Goal: Navigation & Orientation: Find specific page/section

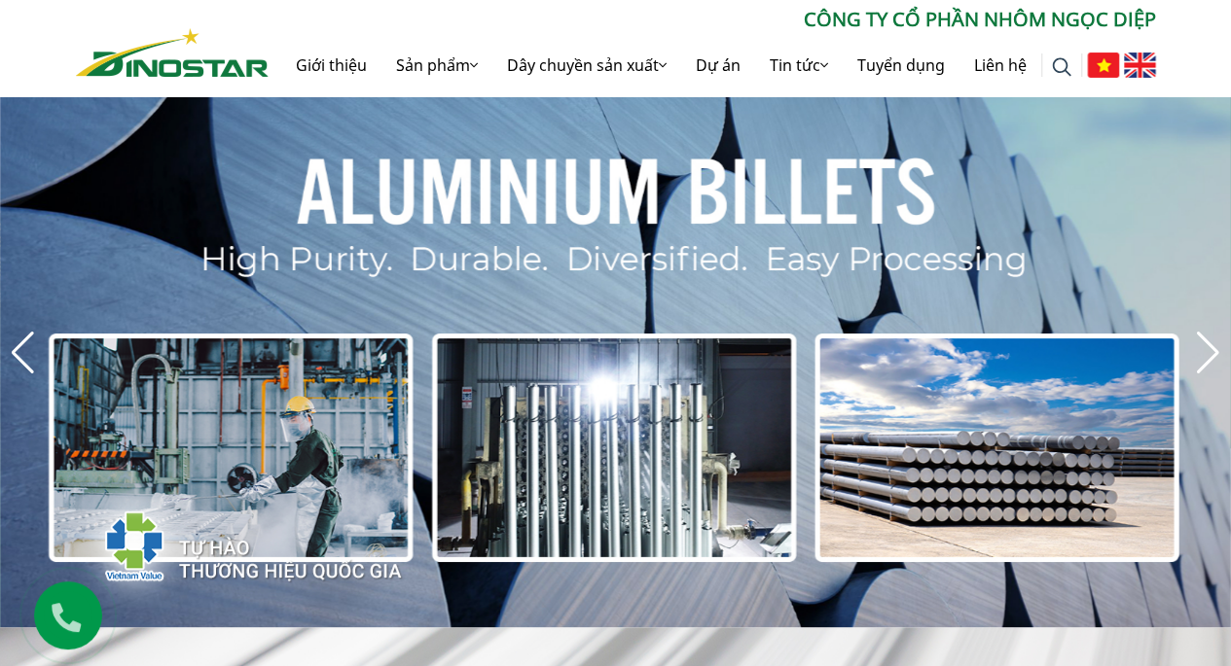
click at [1147, 68] on img at bounding box center [1140, 65] width 32 height 25
